Goal: Task Accomplishment & Management: Find specific page/section

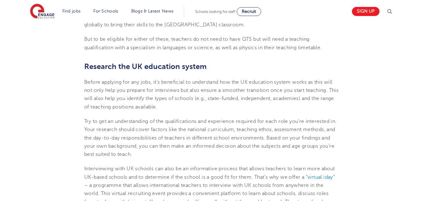
scroll to position [407, 0]
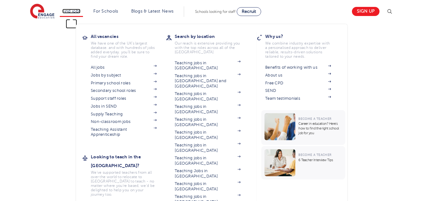
click at [73, 13] on link "Find jobs" at bounding box center [71, 11] width 18 height 5
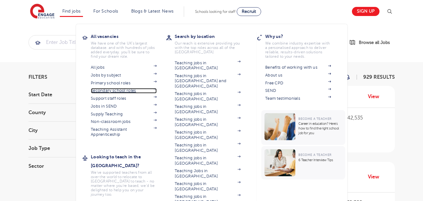
click at [118, 91] on link "Secondary school roles" at bounding box center [124, 90] width 66 height 5
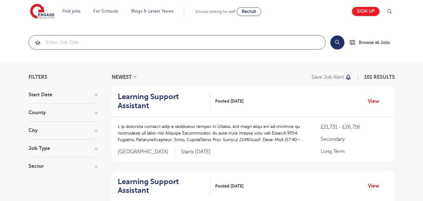
click at [175, 42] on input "search" at bounding box center [177, 42] width 296 height 14
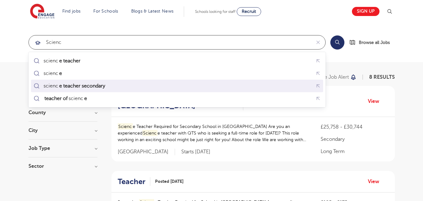
click at [94, 84] on mark "e teacher secondary" at bounding box center [82, 86] width 48 height 8
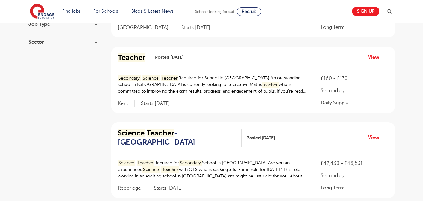
scroll to position [125, 0]
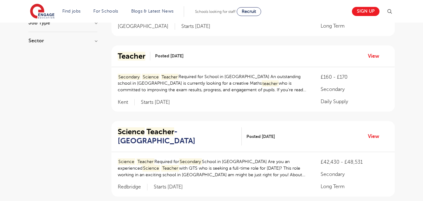
type input "science teacher secondary"
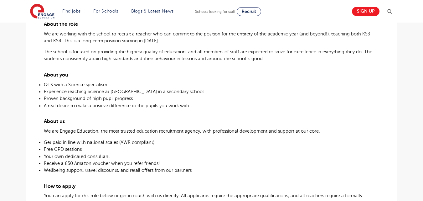
scroll to position [375, 0]
